Goal: Task Accomplishment & Management: Use online tool/utility

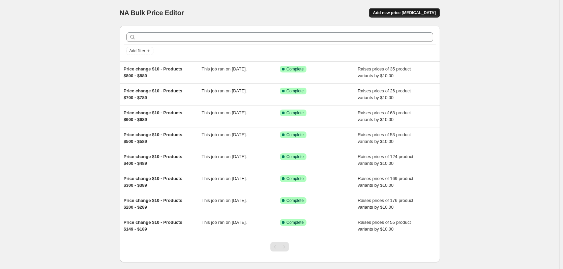
click at [417, 13] on span "Add new price [MEDICAL_DATA]" at bounding box center [404, 12] width 63 height 5
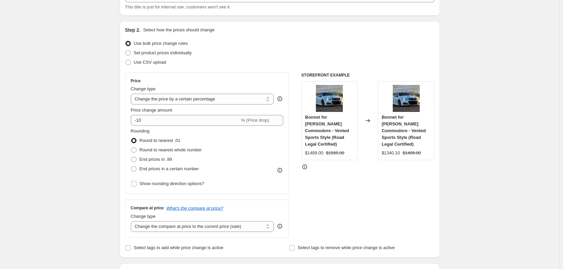
scroll to position [67, 0]
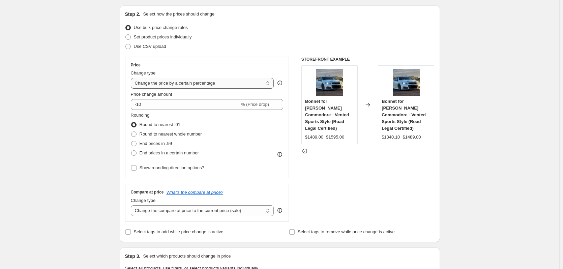
click at [265, 81] on select "Change the price to a certain amount Change the price by a certain amount Chang…" at bounding box center [202, 83] width 143 height 11
select select "no_change"
click at [132, 78] on select "Change the price to a certain amount Change the price by a certain amount Chang…" at bounding box center [202, 83] width 143 height 11
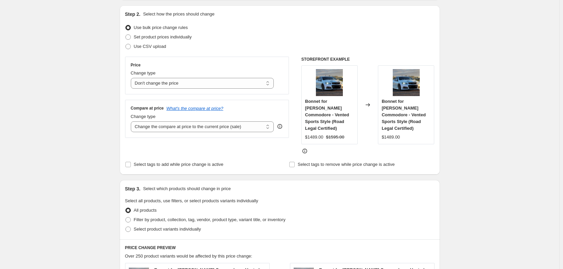
click at [466, 126] on div "Create new price [MEDICAL_DATA]. This page is ready Create new price [MEDICAL_D…" at bounding box center [279, 240] width 559 height 615
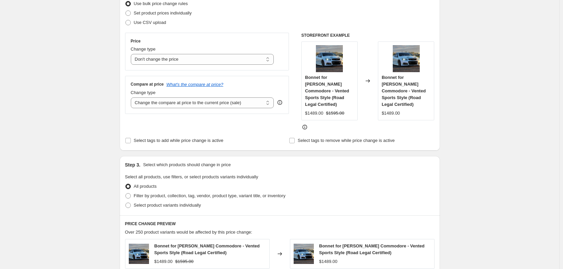
scroll to position [101, 0]
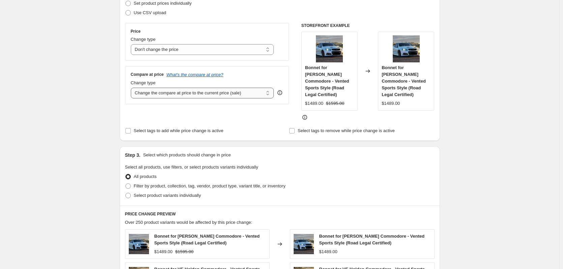
click at [266, 93] on select "Change the compare at price to the current price (sale) Change the compare at p…" at bounding box center [202, 93] width 143 height 11
select select "remove"
click at [132, 88] on select "Change the compare at price to the current price (sale) Change the compare at p…" at bounding box center [202, 93] width 143 height 11
click at [461, 151] on div "Create new price [MEDICAL_DATA]. This page is ready Create new price [MEDICAL_D…" at bounding box center [279, 206] width 559 height 615
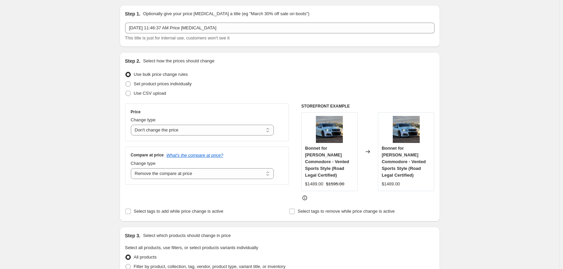
scroll to position [0, 0]
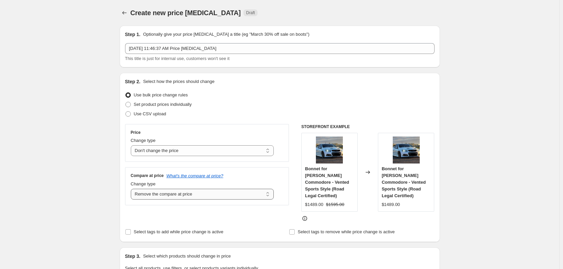
drag, startPoint x: 192, startPoint y: 194, endPoint x: 143, endPoint y: 196, distance: 49.3
click at [143, 196] on select "Change the compare at price to the current price (sale) Change the compare at p…" at bounding box center [202, 194] width 143 height 11
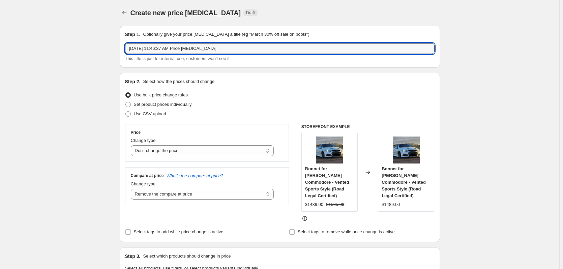
drag, startPoint x: 216, startPoint y: 50, endPoint x: 122, endPoint y: 50, distance: 94.4
click at [122, 50] on div "Step 1. Optionally give your price [MEDICAL_DATA] a title (eg "March 30% off sa…" at bounding box center [280, 47] width 320 height 42
drag, startPoint x: 184, startPoint y: 48, endPoint x: 126, endPoint y: 49, distance: 58.3
click at [126, 49] on div "Step 1. Optionally give your price [MEDICAL_DATA] a title (eg "March 30% off sa…" at bounding box center [280, 47] width 320 height 42
type input "Remove Compare at Price"
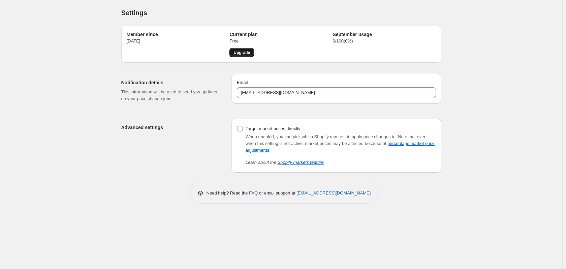
click at [240, 52] on span "Upgrade" at bounding box center [242, 52] width 17 height 5
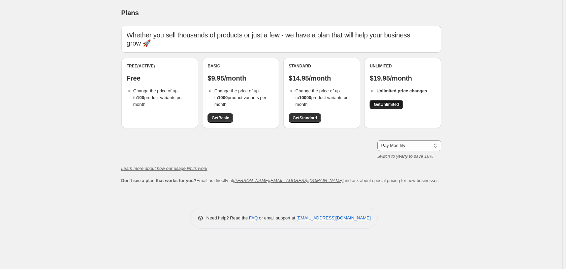
click at [388, 105] on span "Get Unlimited" at bounding box center [386, 104] width 25 height 5
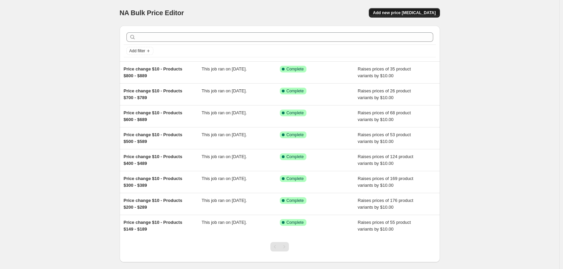
click at [417, 13] on span "Add new price [MEDICAL_DATA]" at bounding box center [404, 12] width 63 height 5
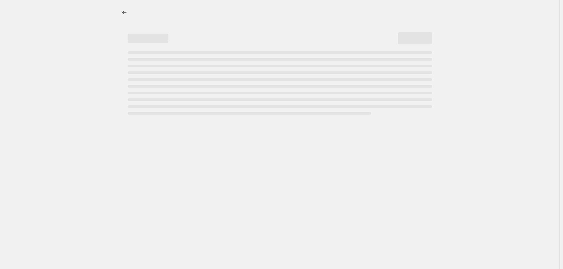
select select "percentage"
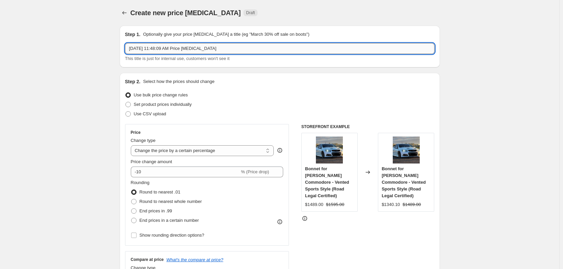
drag, startPoint x: 220, startPoint y: 48, endPoint x: 130, endPoint y: 51, distance: 90.1
click at [130, 51] on input "Sep 9, 2025, 11:48:09 AM Price change job" at bounding box center [280, 48] width 310 height 11
paste input "Remove Compare at Price"
type input "Remove Compare at Price"
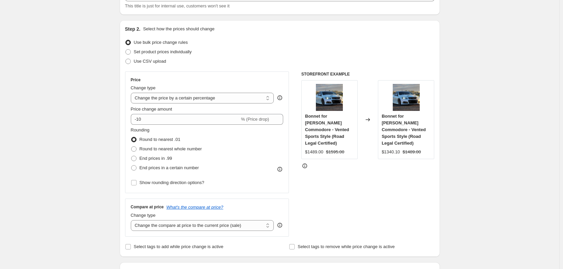
scroll to position [67, 0]
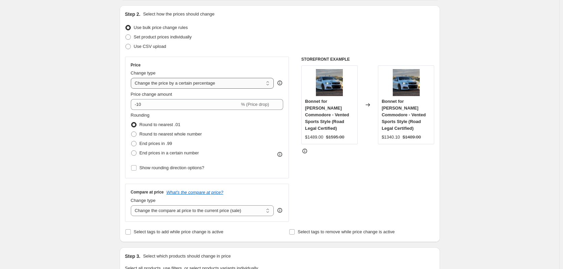
click at [217, 81] on select "Change the price to a certain amount Change the price by a certain amount Chang…" at bounding box center [202, 83] width 143 height 11
select select "no_change"
click at [132, 78] on select "Change the price to a certain amount Change the price by a certain amount Chang…" at bounding box center [202, 83] width 143 height 11
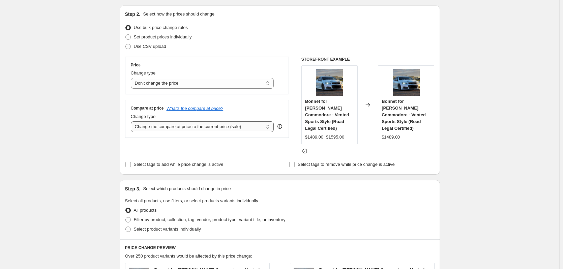
click at [228, 127] on select "Change the compare at price to the current price (sale) Change the compare at p…" at bounding box center [202, 126] width 143 height 11
select select "remove"
click at [132, 121] on select "Change the compare at price to the current price (sale) Change the compare at p…" at bounding box center [202, 126] width 143 height 11
click at [70, 115] on div "Create new price [MEDICAL_DATA]. This page is ready Create new price [MEDICAL_D…" at bounding box center [279, 240] width 559 height 615
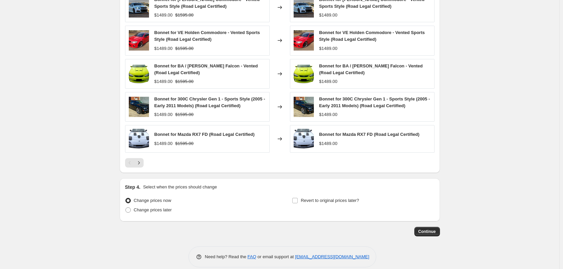
scroll to position [340, 0]
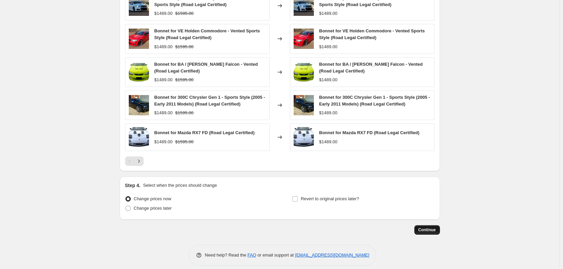
click at [431, 227] on span "Continue" at bounding box center [427, 229] width 18 height 5
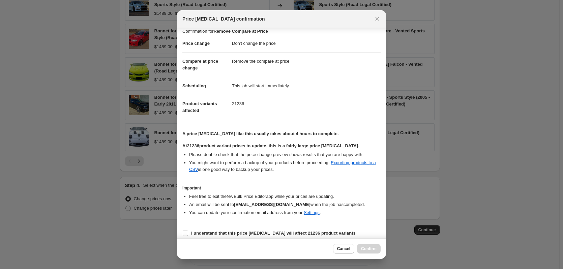
scroll to position [10, 0]
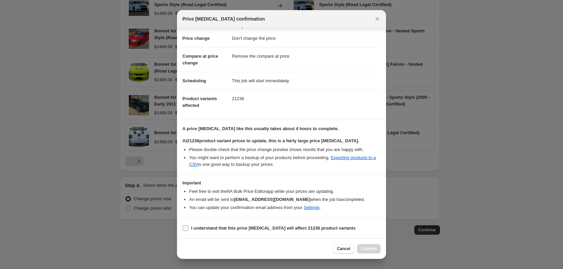
click at [184, 229] on input "I understand that this price change job will affect 21236 product variants" at bounding box center [185, 228] width 5 height 5
checkbox input "true"
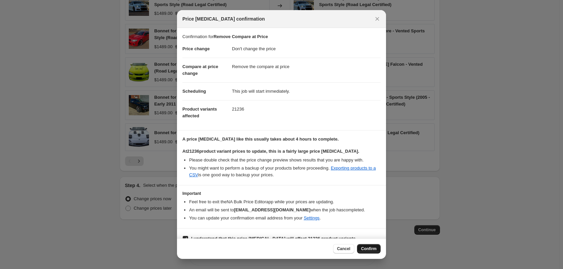
click at [369, 248] on span "Confirm" at bounding box center [369, 248] width 16 height 5
